Goal: Transaction & Acquisition: Purchase product/service

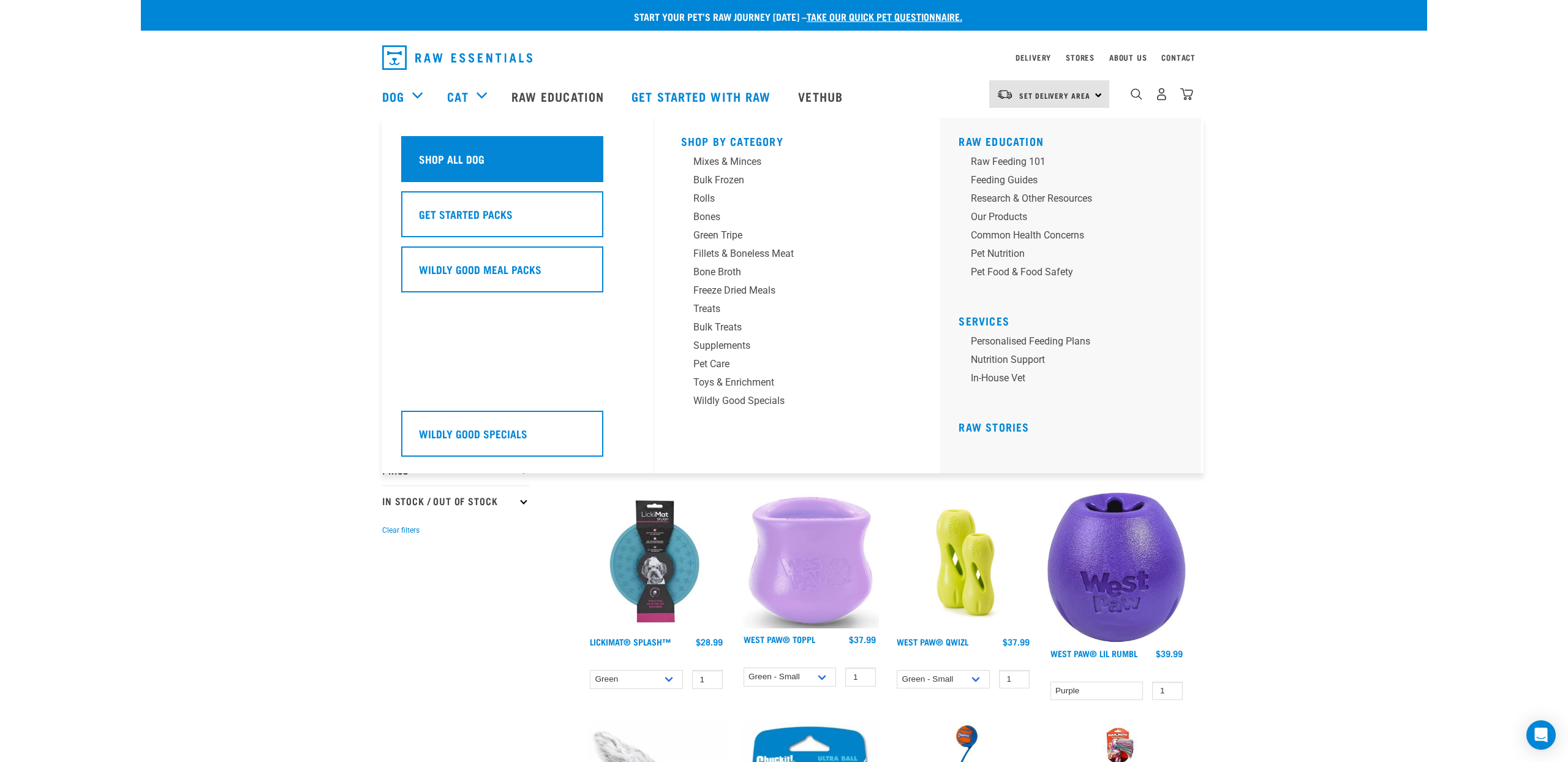
click at [426, 167] on h5 "Shop All Dog" at bounding box center [452, 159] width 66 height 16
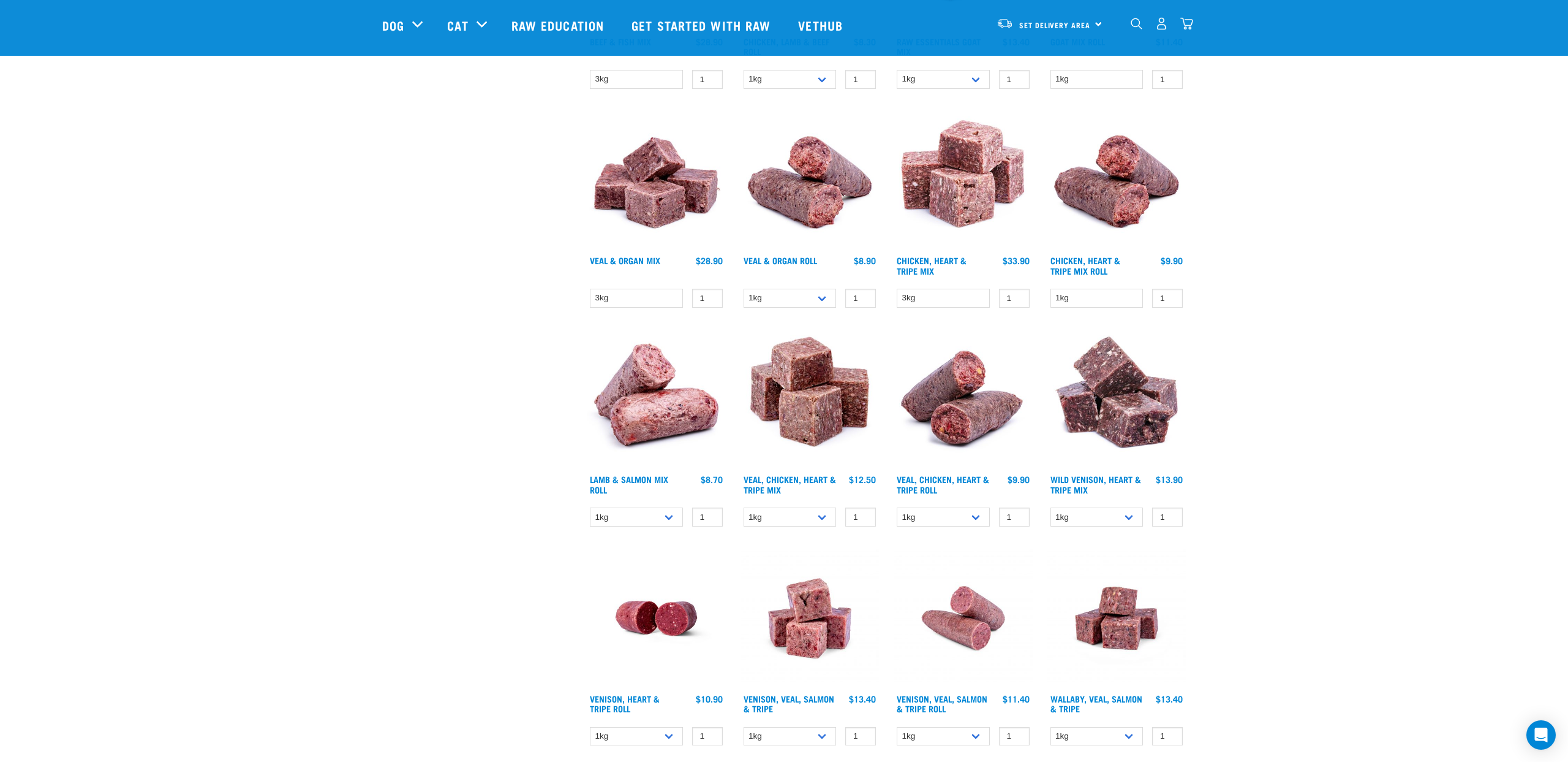
scroll to position [1160, 0]
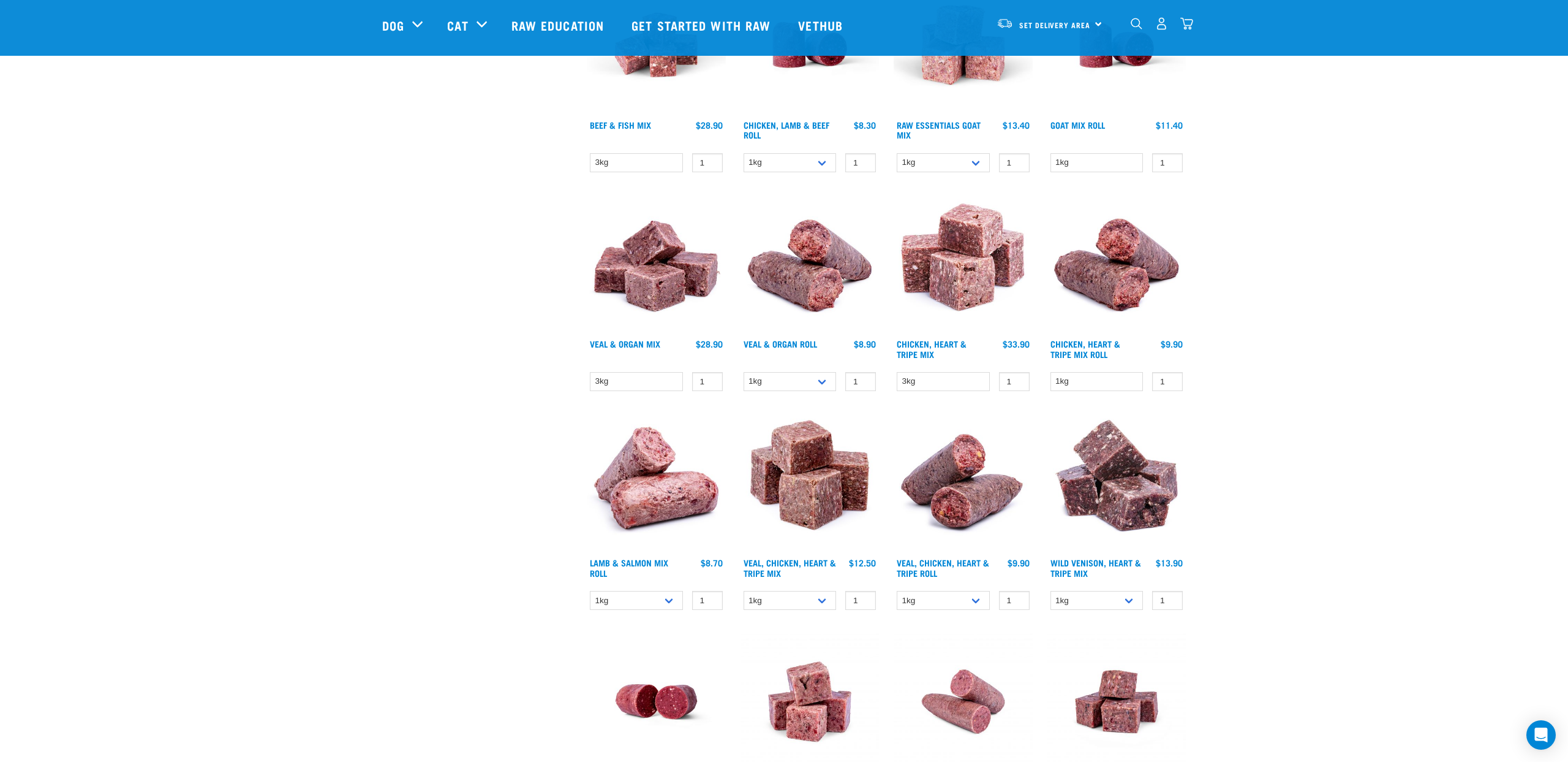
click at [648, 260] on img at bounding box center [656, 263] width 139 height 139
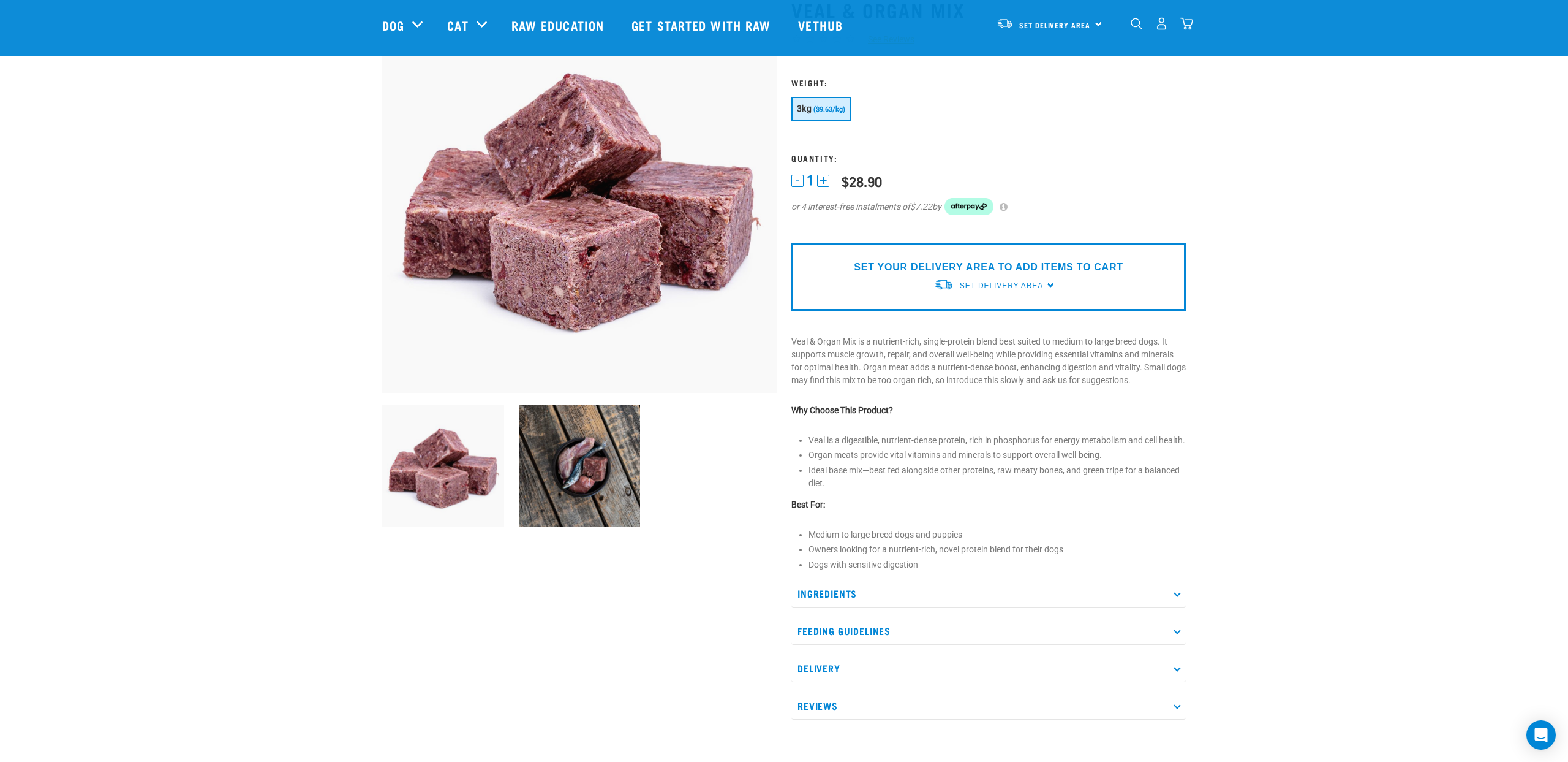
scroll to position [95, 0]
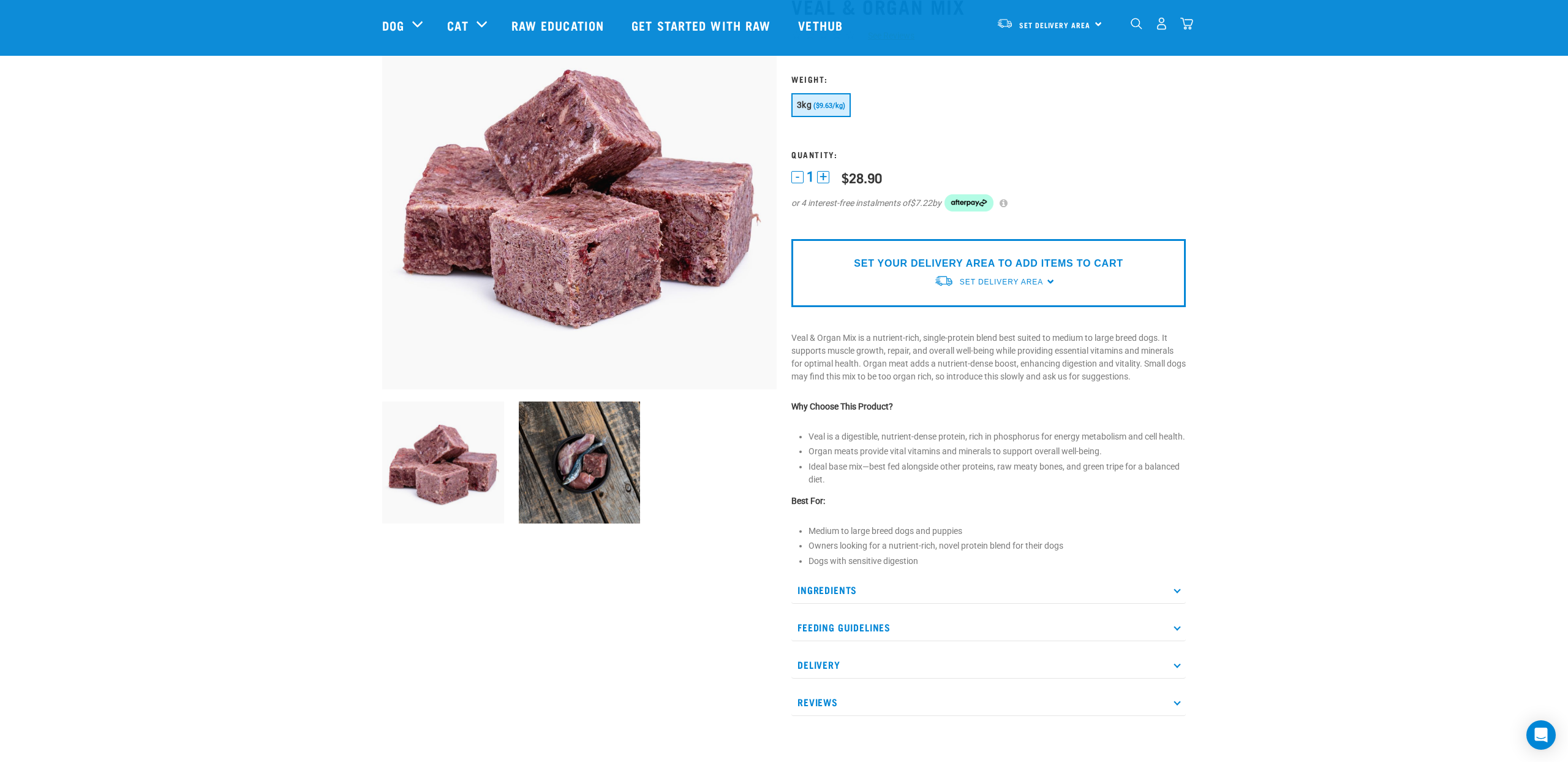
click at [839, 604] on p "Ingredients" at bounding box center [989, 589] width 395 height 27
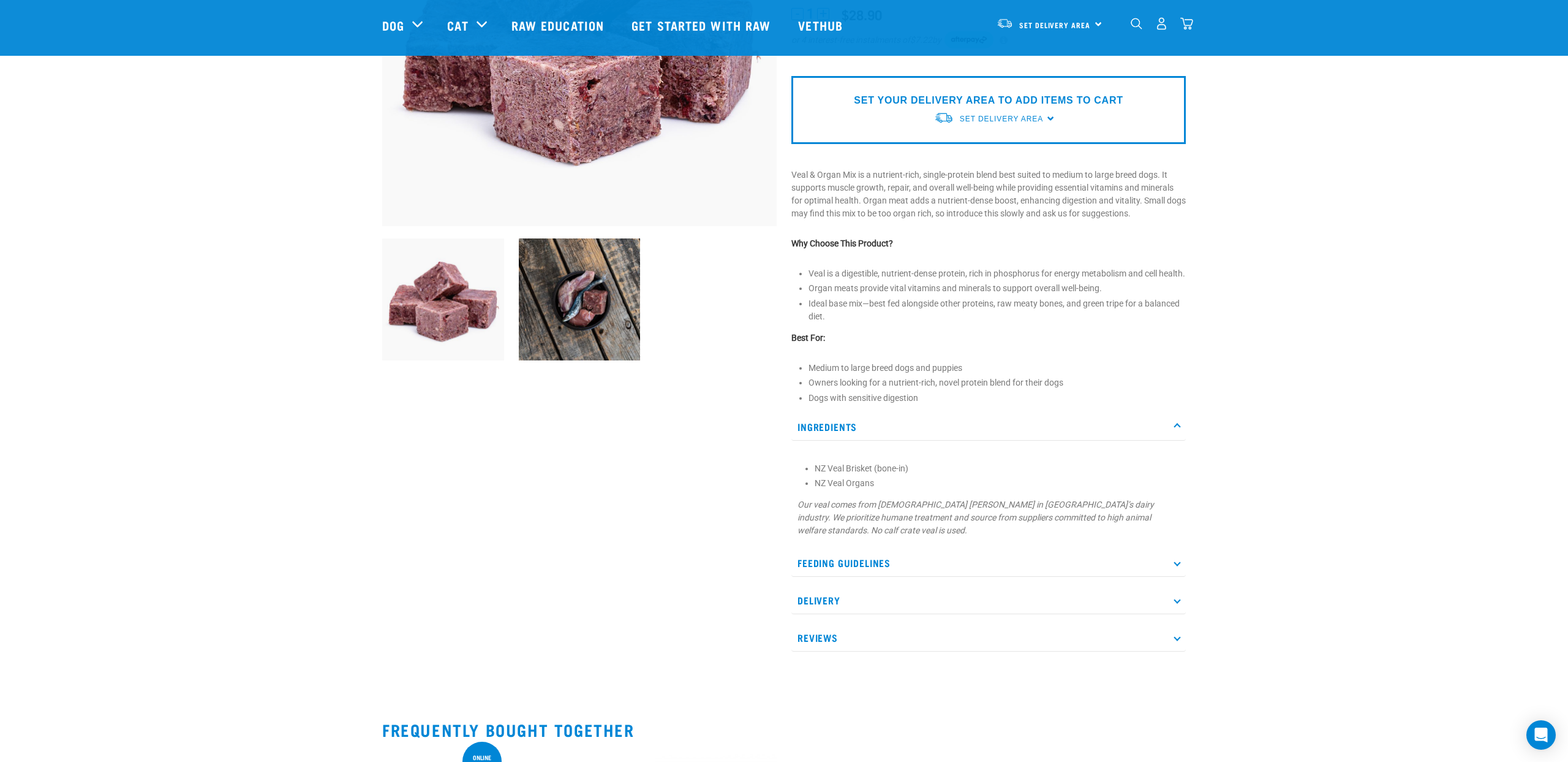
click at [843, 577] on p "Feeding Guidelines" at bounding box center [989, 563] width 395 height 27
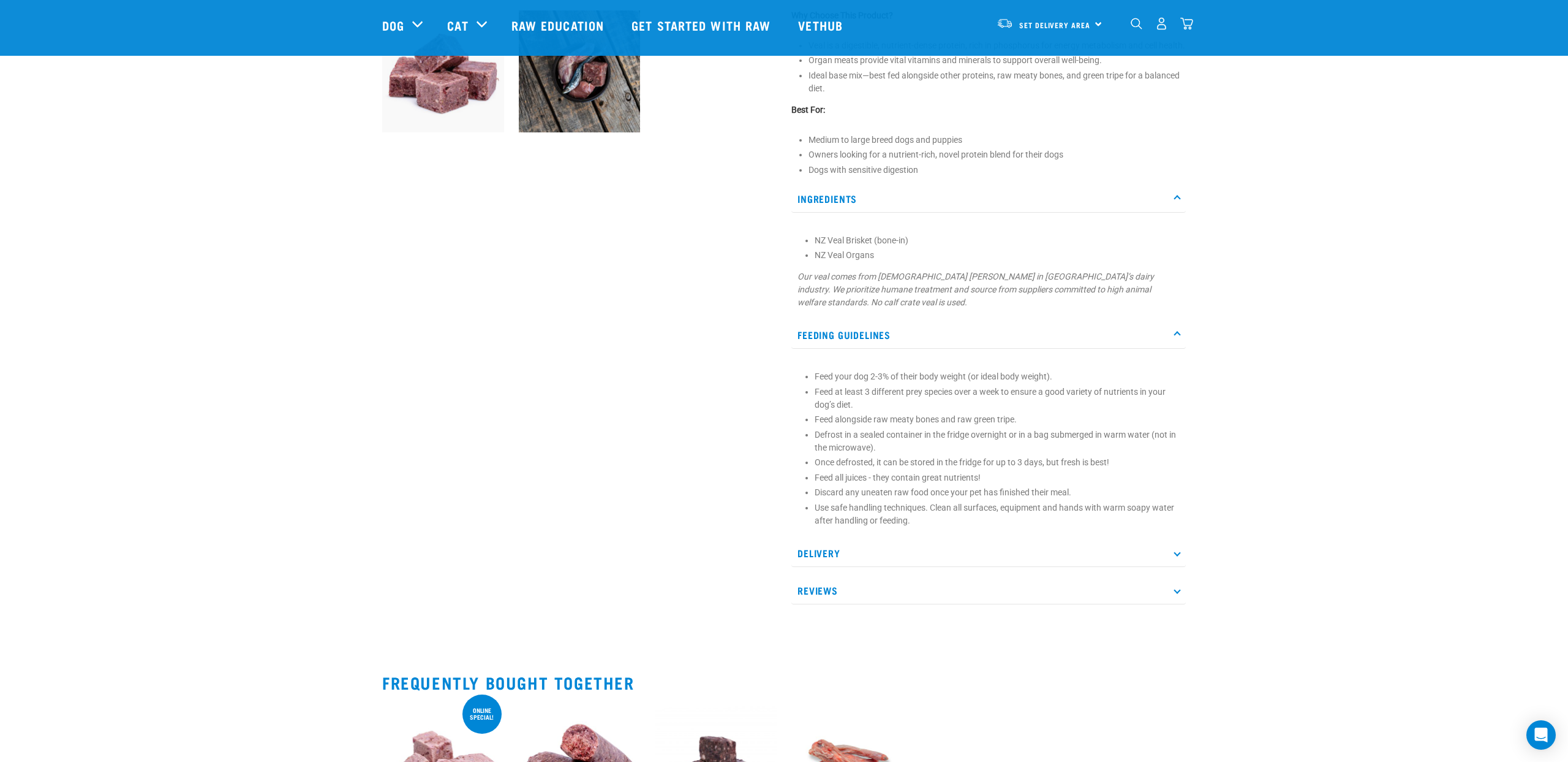
scroll to position [488, 0]
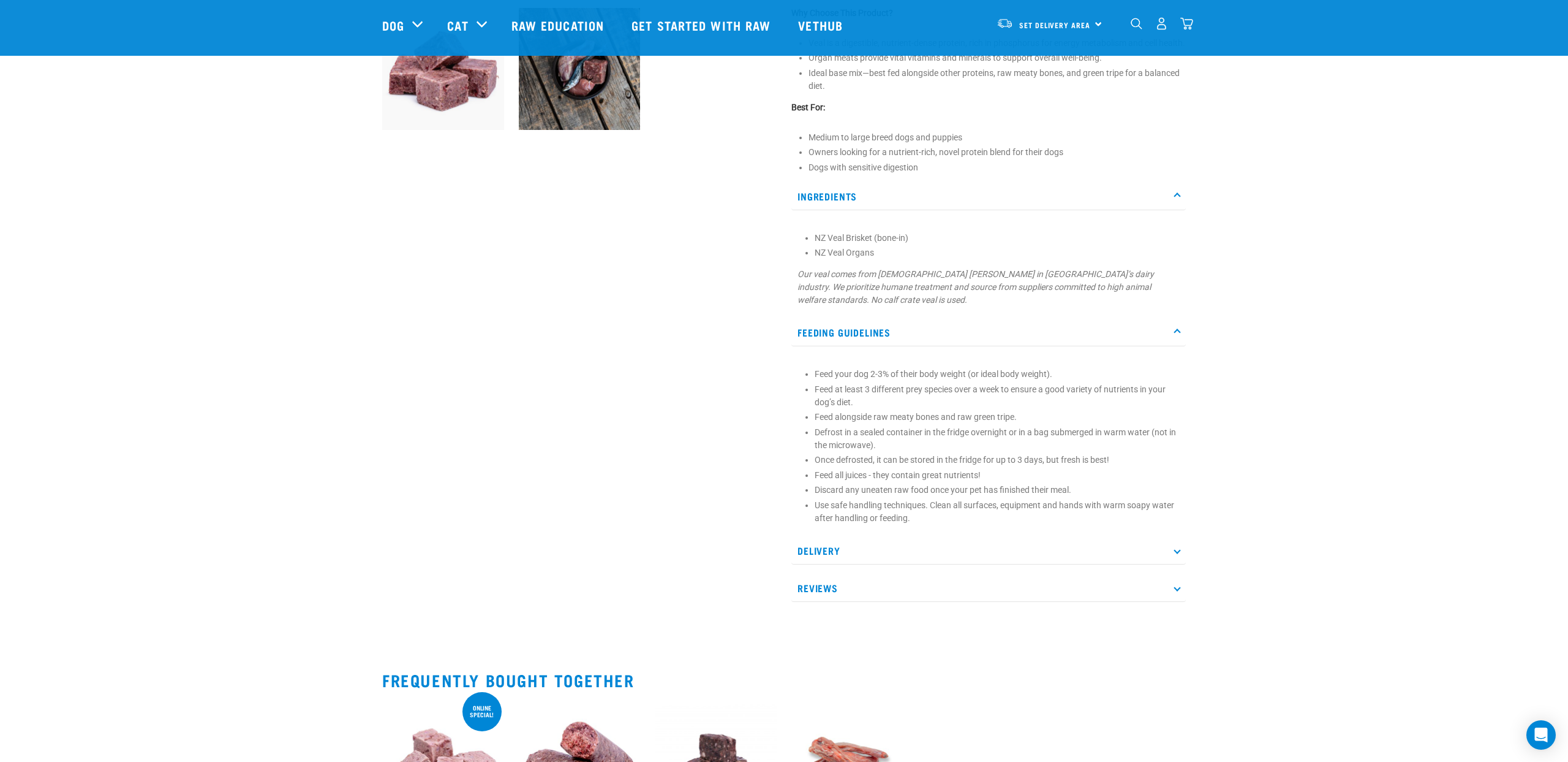
click at [835, 556] on p "Delivery" at bounding box center [989, 550] width 395 height 27
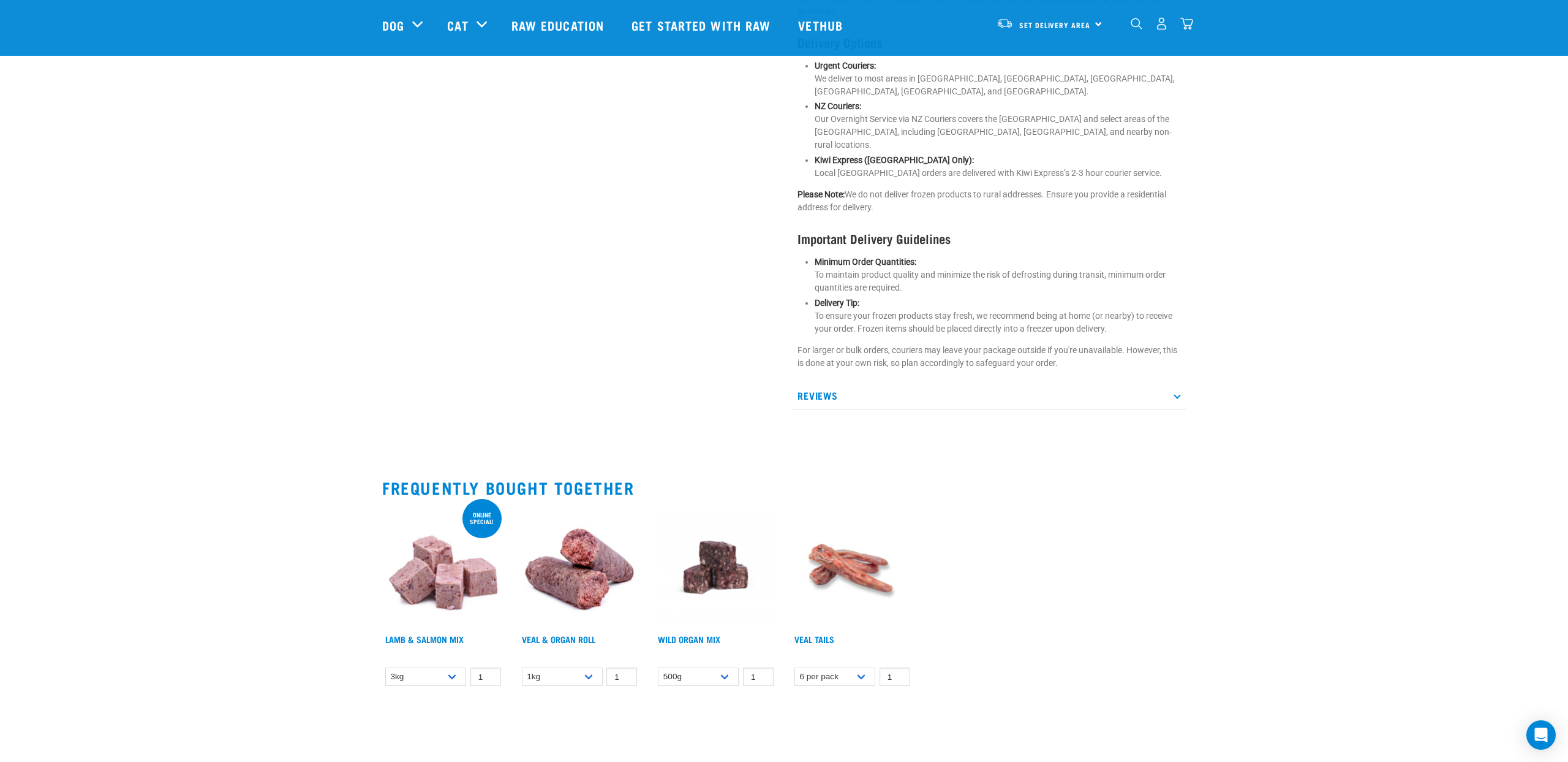
scroll to position [1034, 0]
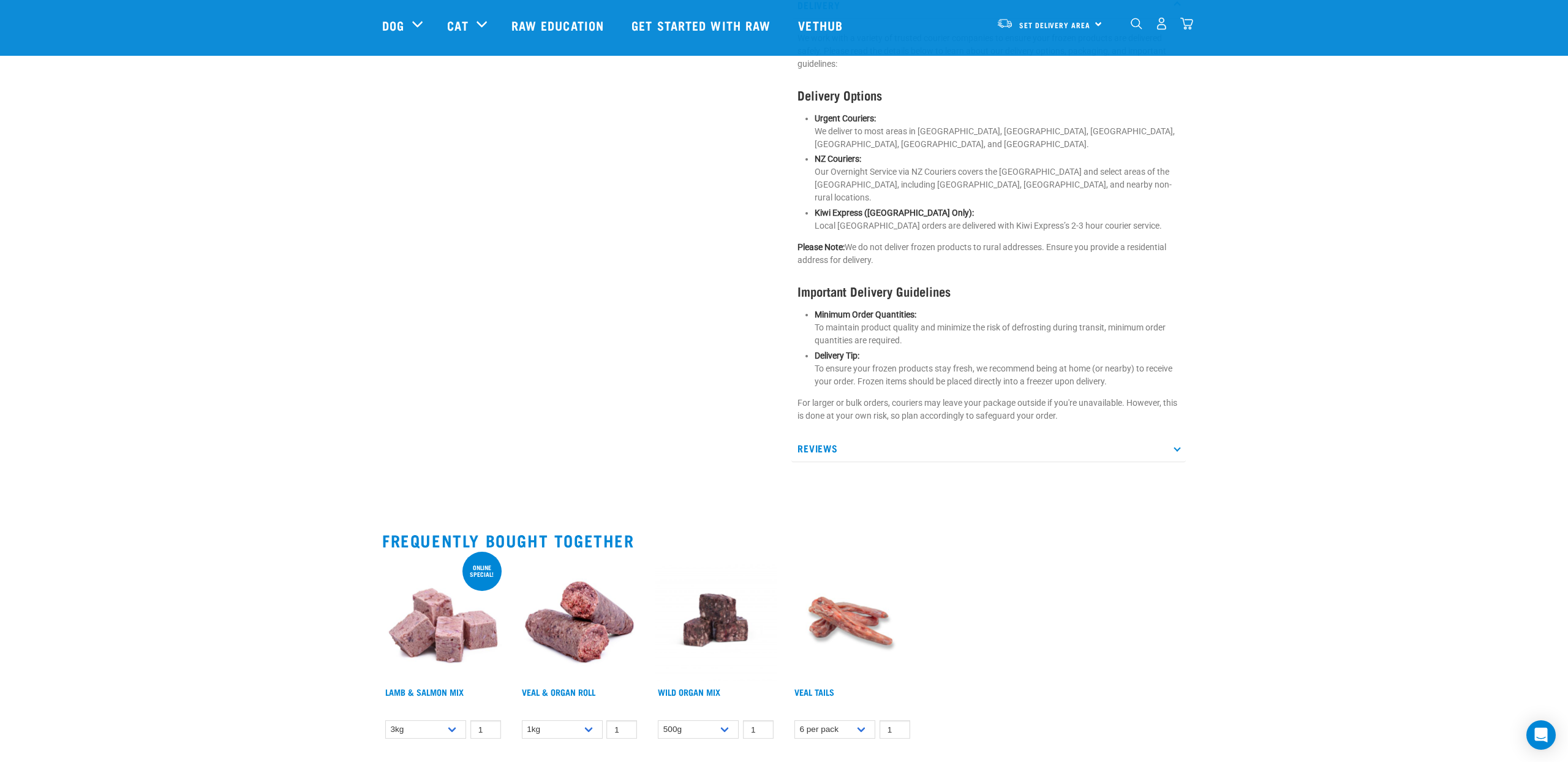
click at [851, 427] on div "We work with a variety of trusted courier companies to ensure your frozen produ…" at bounding box center [989, 226] width 395 height 403
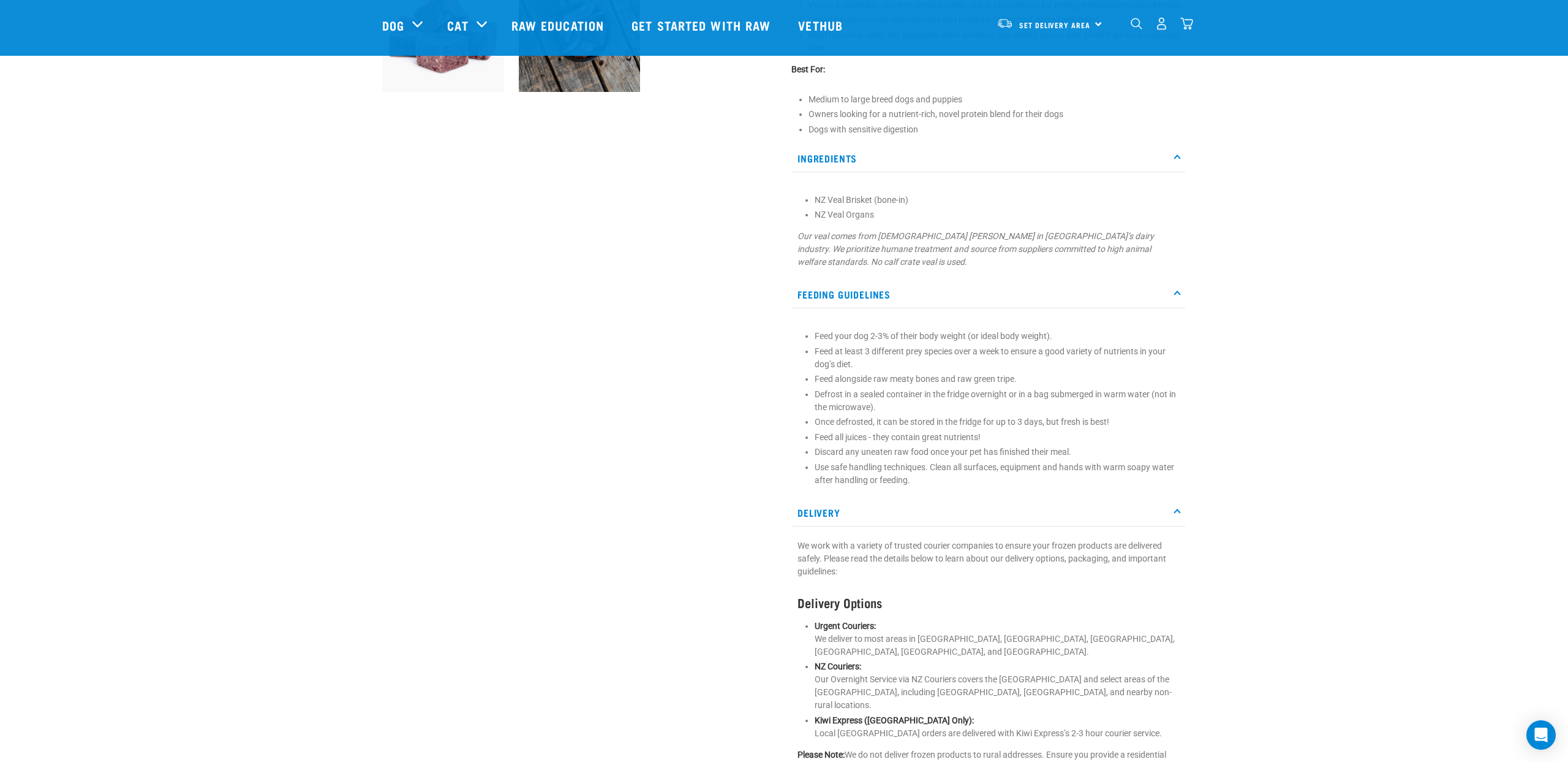
scroll to position [0, 0]
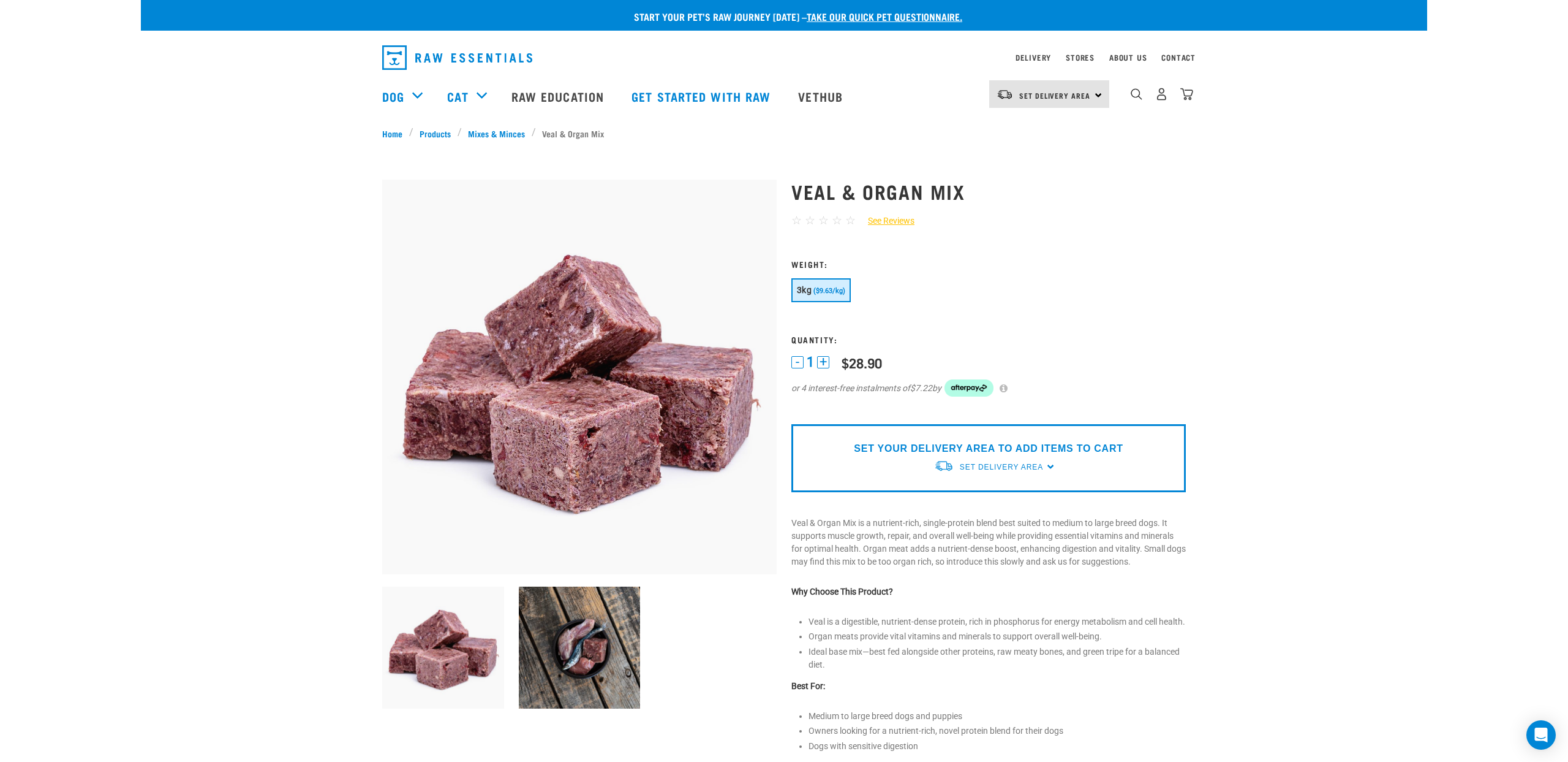
click at [591, 637] on img at bounding box center [579, 647] width 122 height 122
